Goal: Find specific page/section

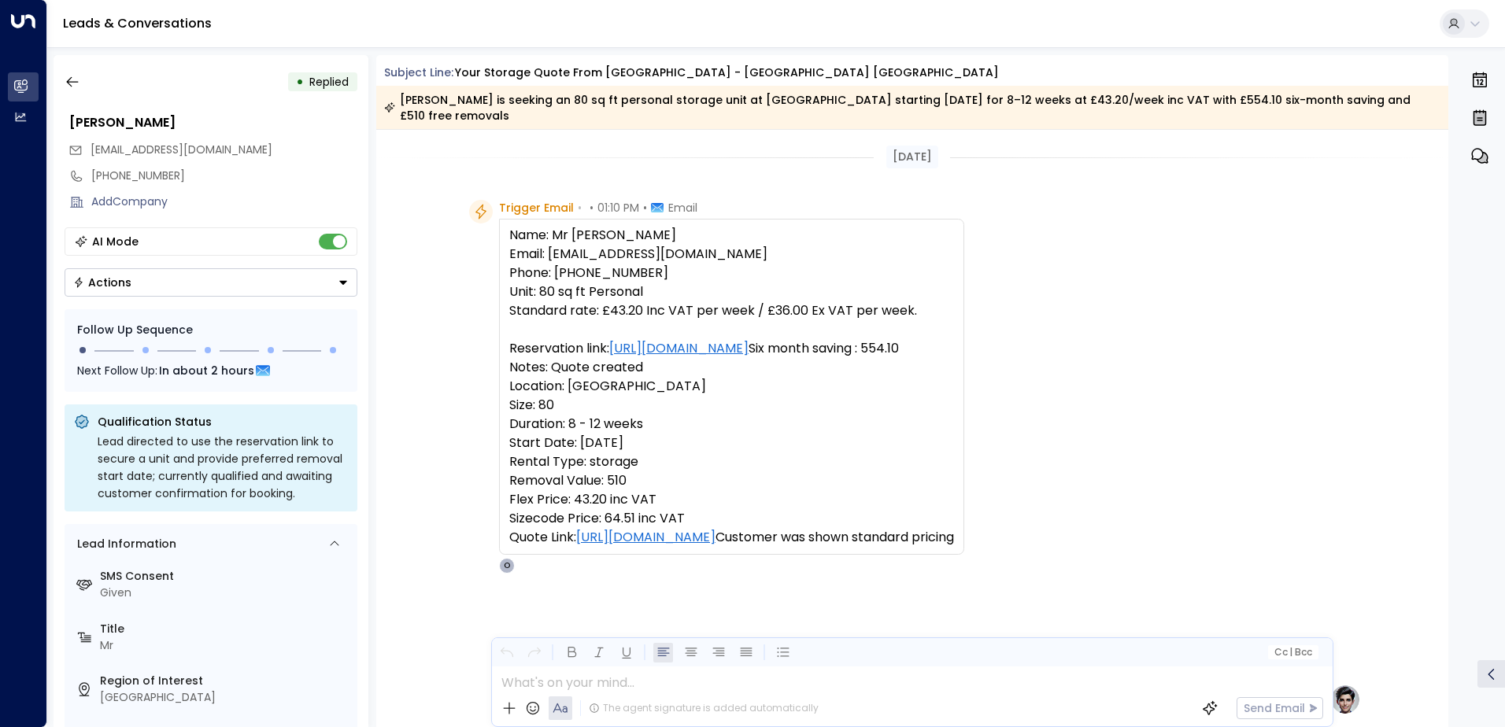
scroll to position [653, 0]
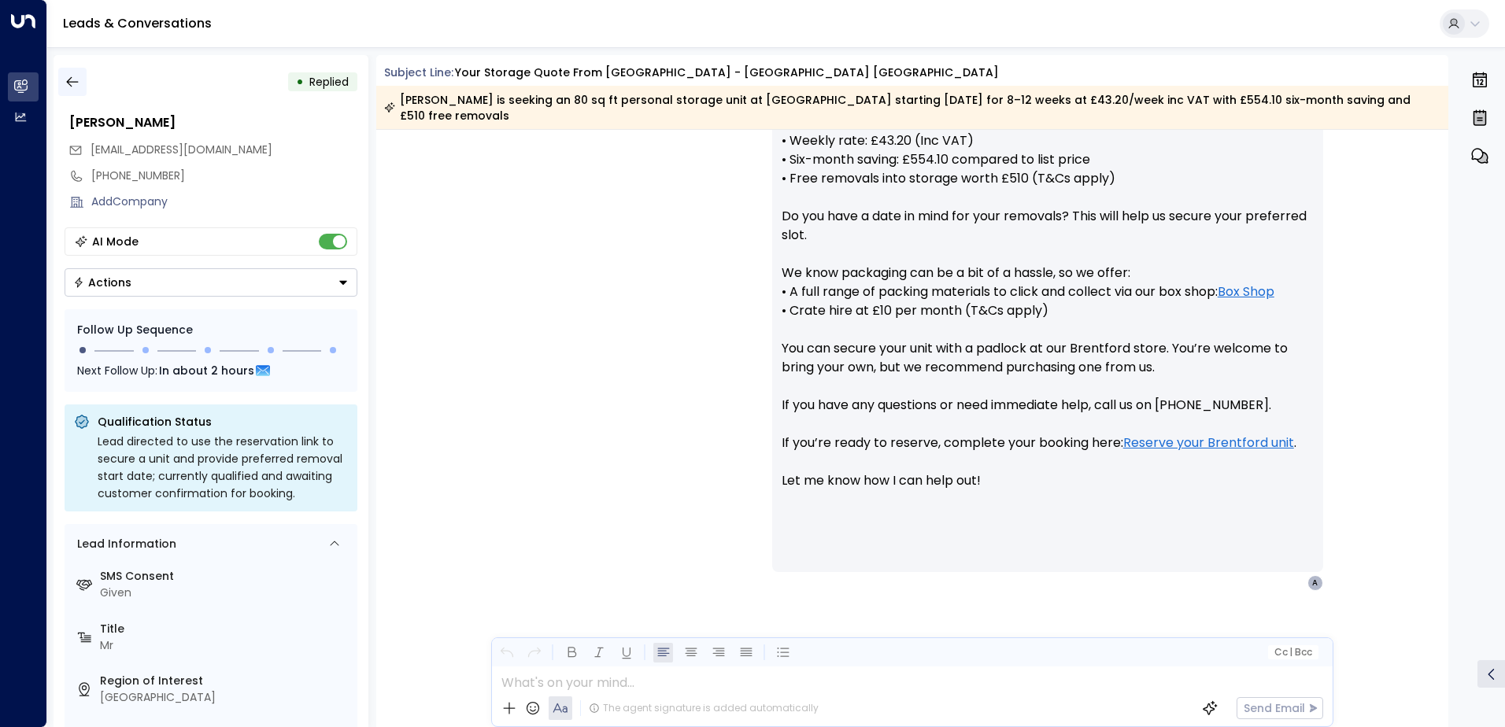
click at [79, 87] on icon "button" at bounding box center [73, 82] width 16 height 16
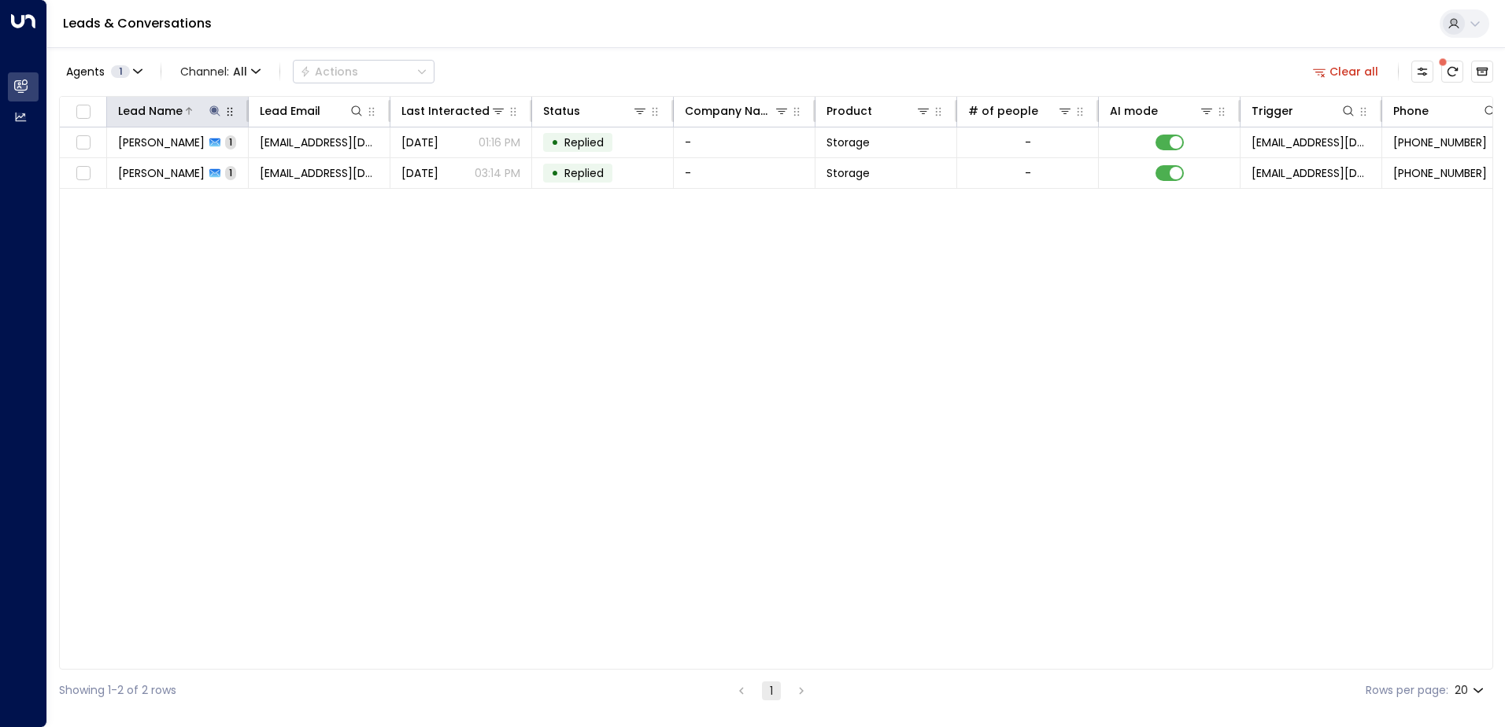
click at [209, 111] on icon at bounding box center [215, 111] width 13 height 13
click at [314, 165] on icon "button" at bounding box center [314, 168] width 10 height 10
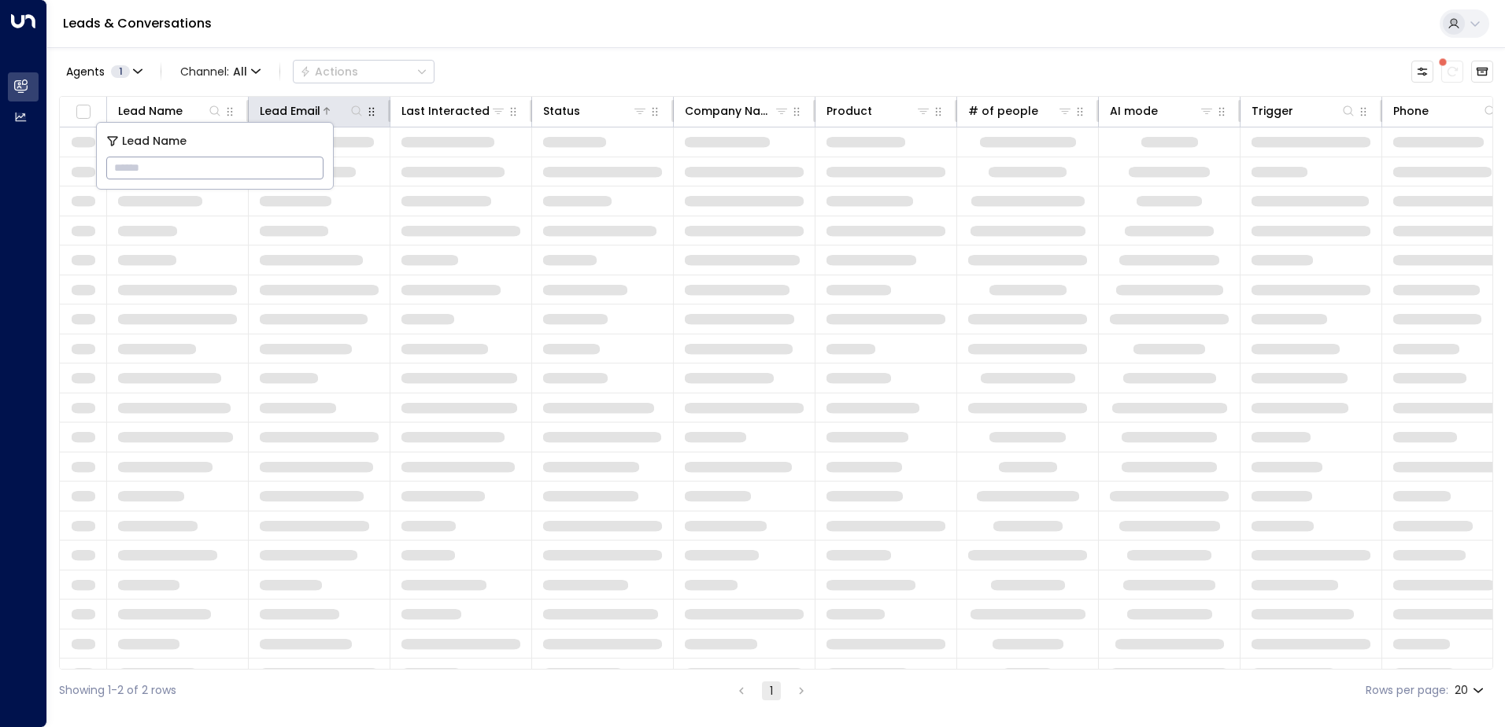
click at [355, 111] on icon at bounding box center [356, 111] width 13 height 13
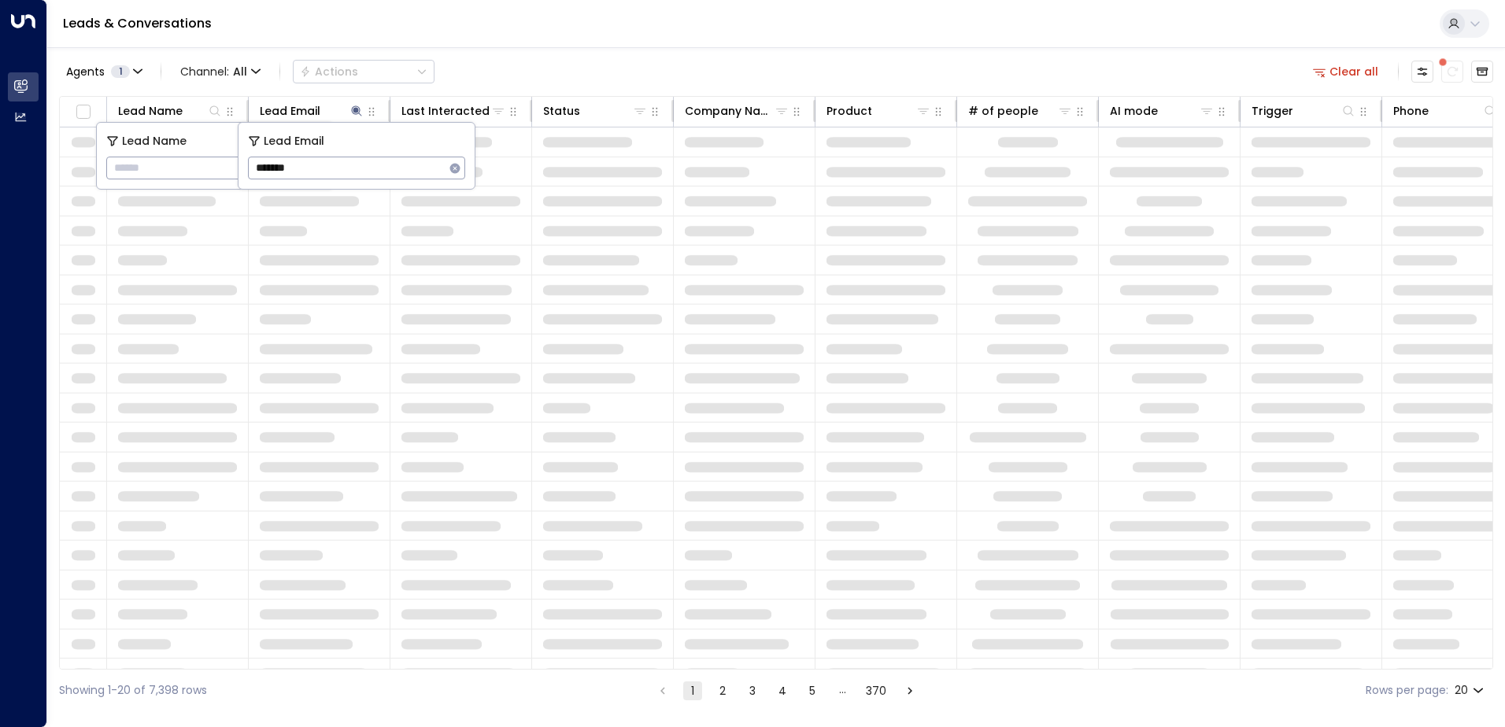
type input "********"
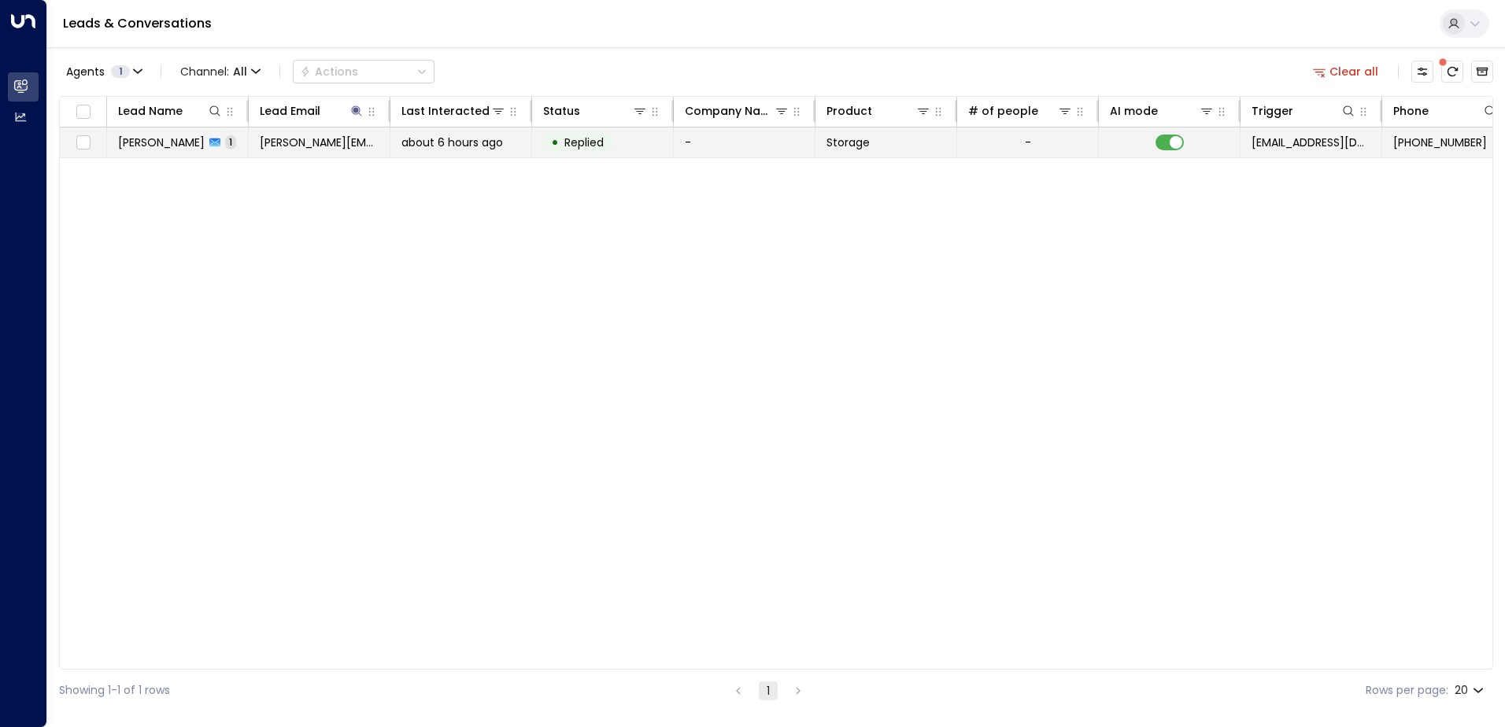
click at [520, 146] on div "about 6 hours ago" at bounding box center [460, 143] width 119 height 16
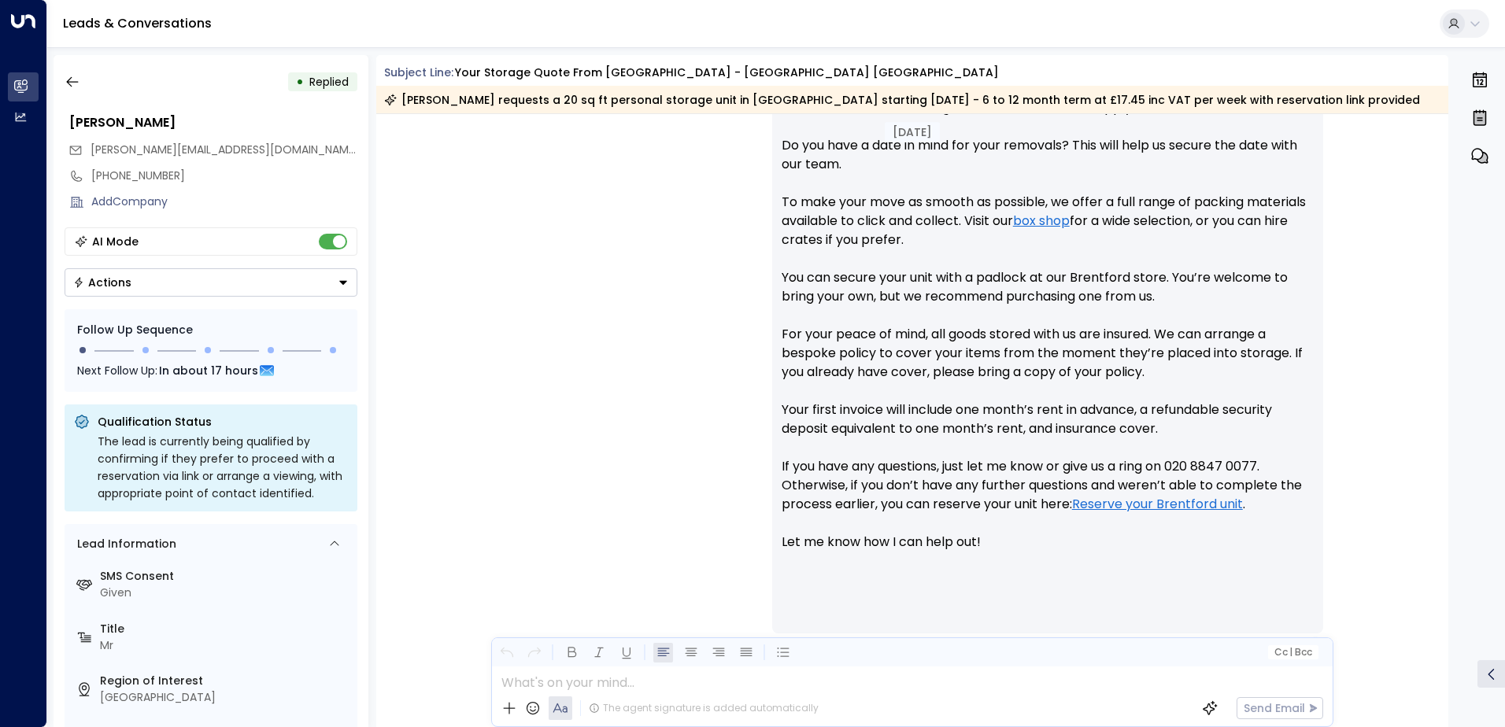
scroll to position [791, 0]
